Goal: Go to known website: Access a specific website the user already knows

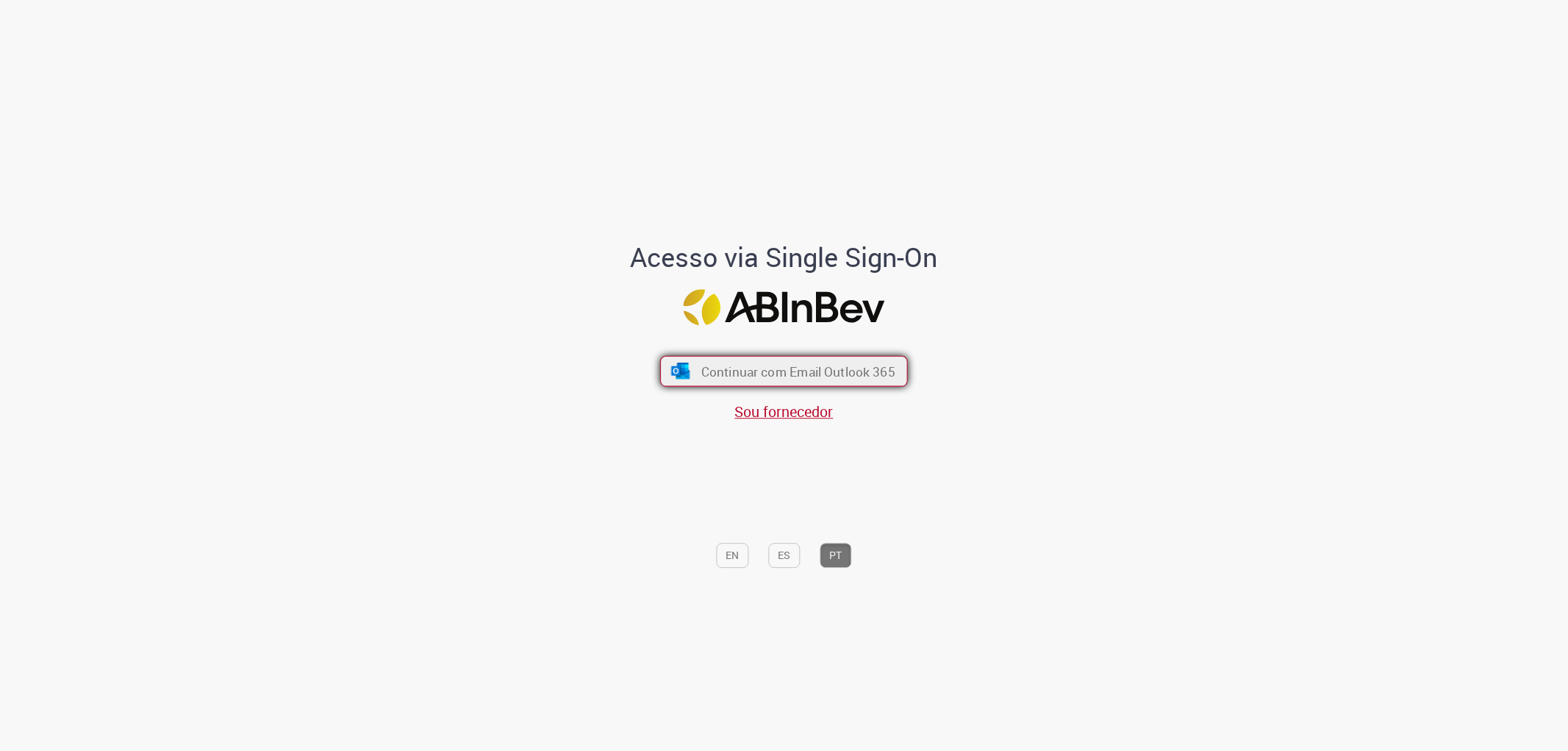
click at [820, 364] on span "Continuar com Email Outlook 365" at bounding box center [798, 371] width 194 height 17
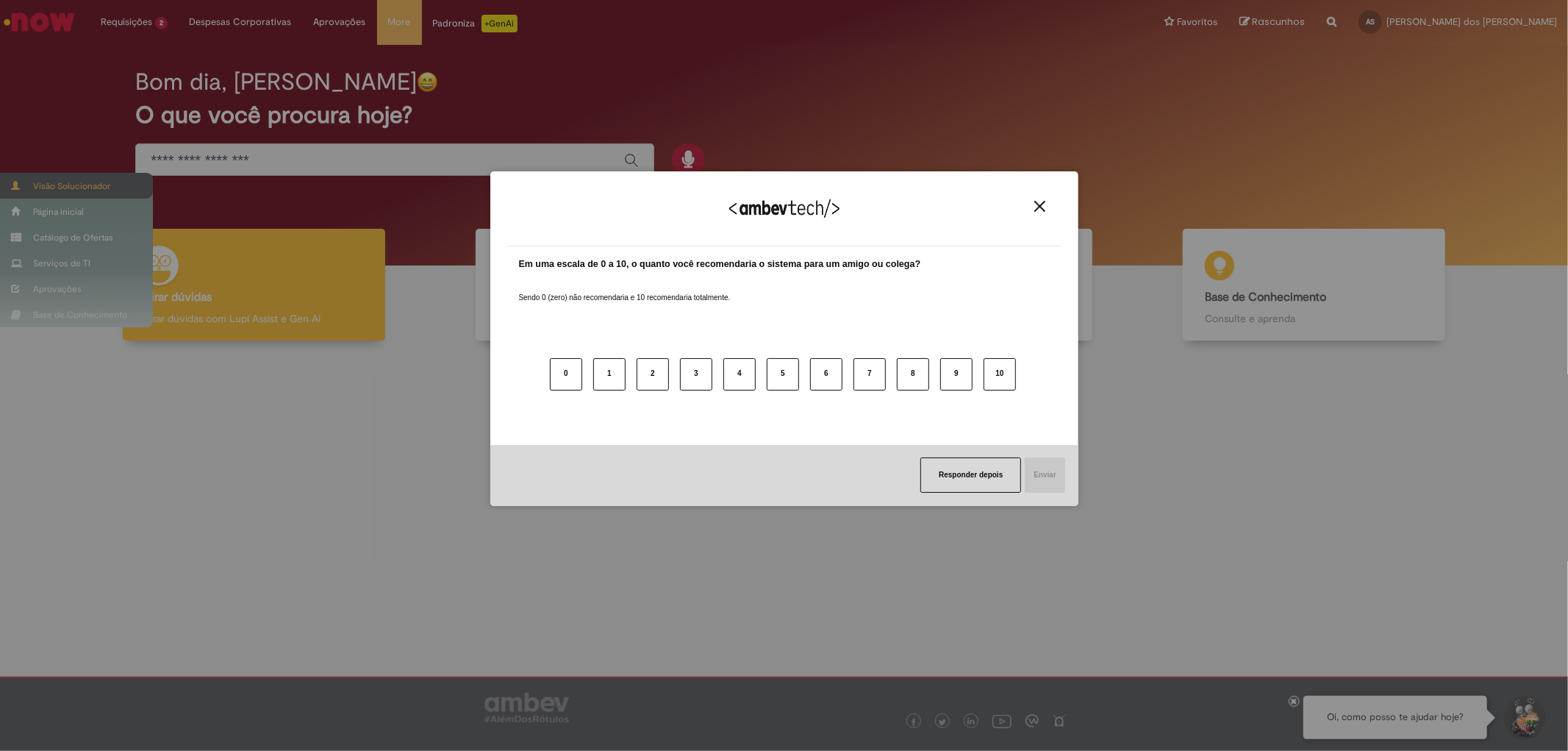
click at [108, 186] on div "Agradecemos seu feedback! Em uma escala de 0 a 10, o quanto você recomendaria o…" at bounding box center [784, 376] width 1568 height 751
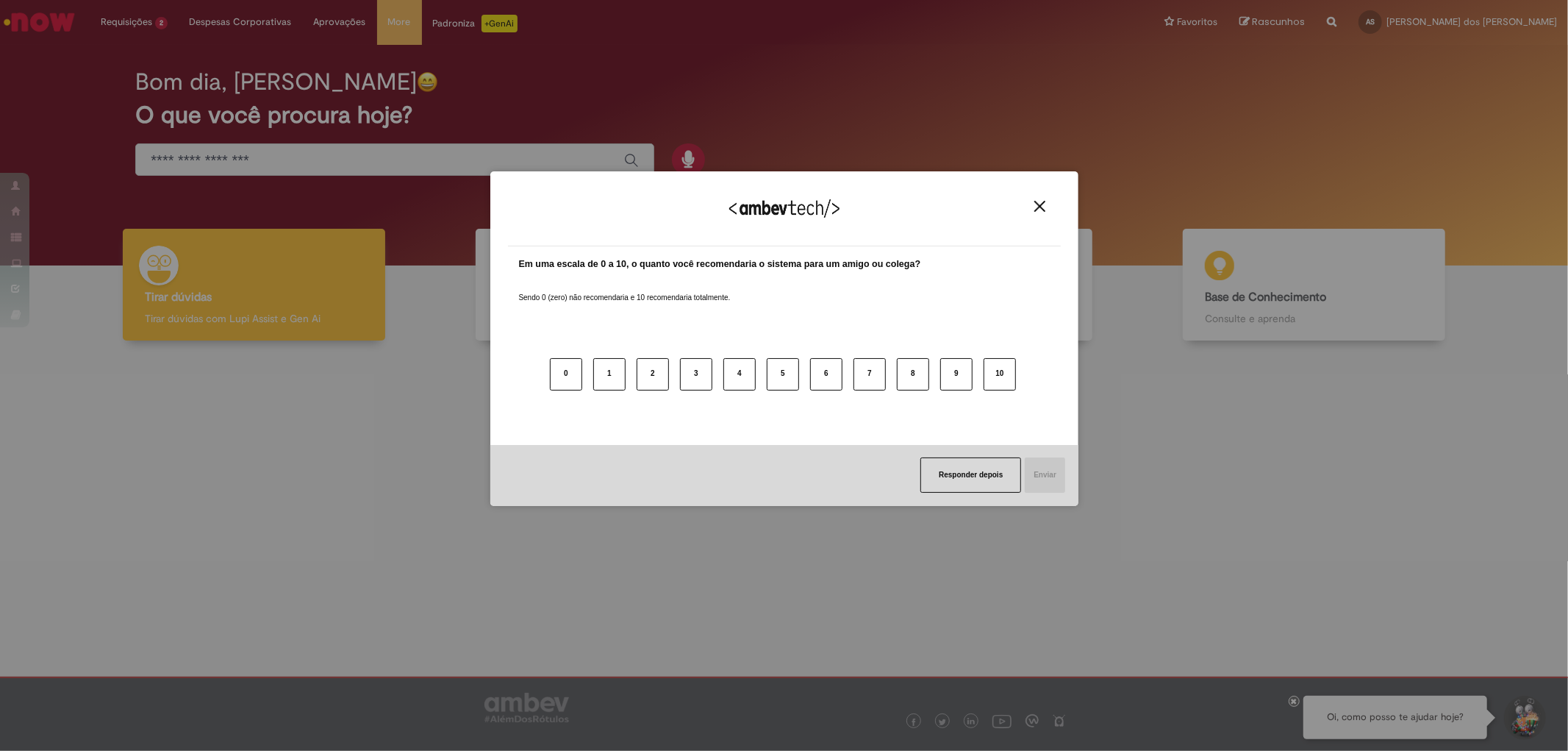
click at [1042, 202] on img "Close" at bounding box center [1039, 206] width 11 height 11
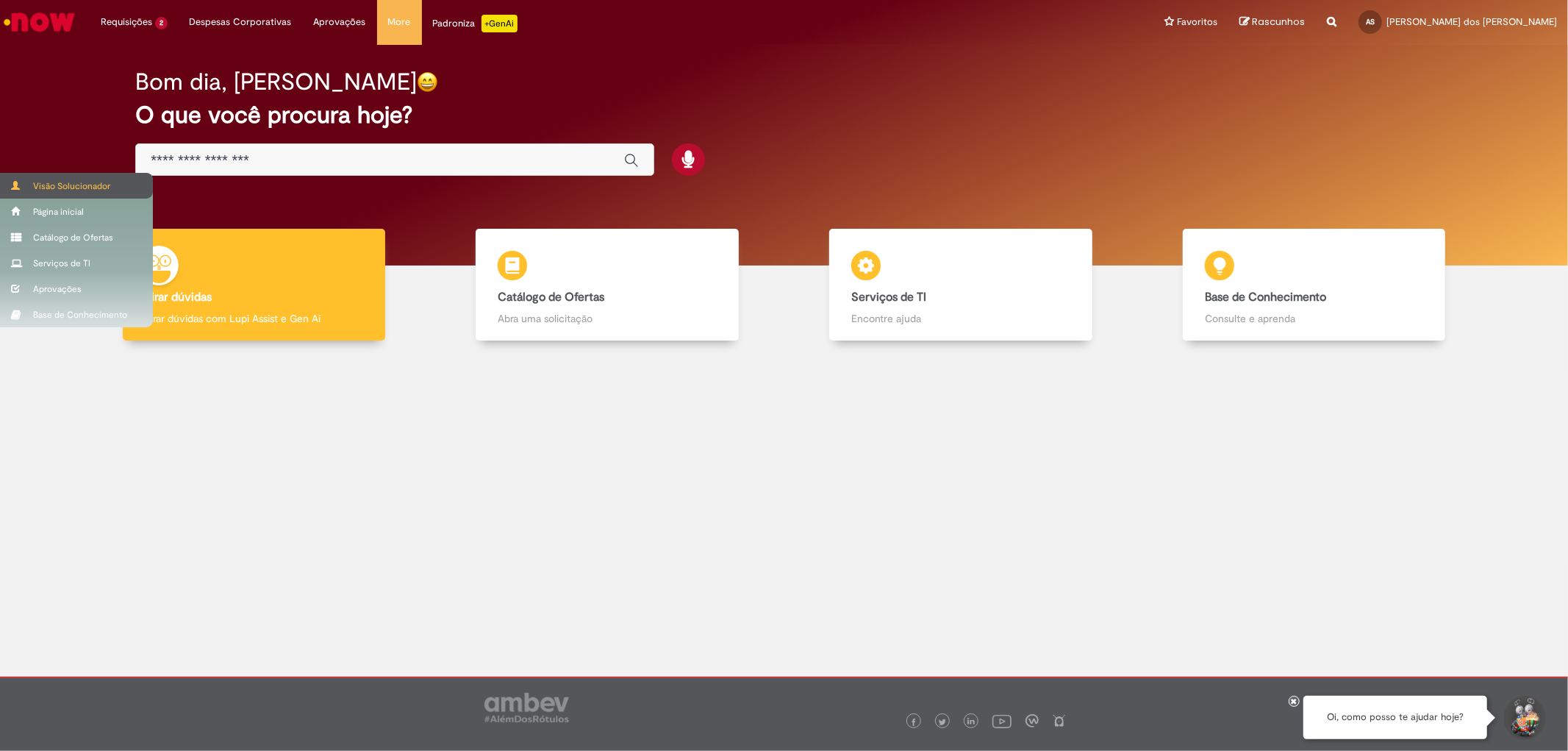
click at [69, 186] on div "Visão Solucionador" at bounding box center [76, 186] width 153 height 25
